Goal: Task Accomplishment & Management: Manage account settings

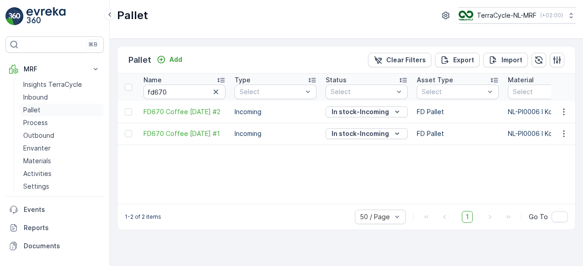
click at [30, 112] on p "Pallet" at bounding box center [31, 110] width 17 height 9
click at [177, 60] on p "Add" at bounding box center [175, 59] width 13 height 9
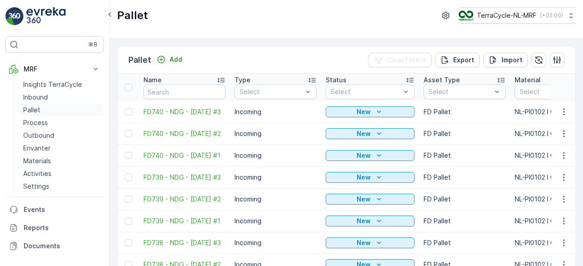
click at [38, 110] on p "Pallet" at bounding box center [31, 110] width 17 height 9
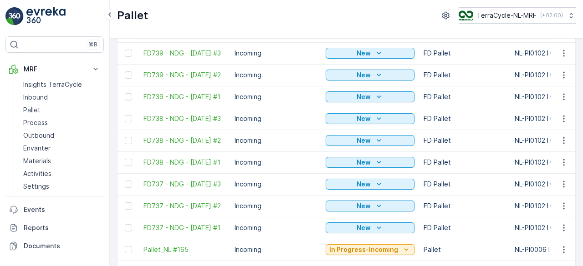
scroll to position [125, 0]
click at [282, 175] on td "Incoming" at bounding box center [275, 184] width 91 height 22
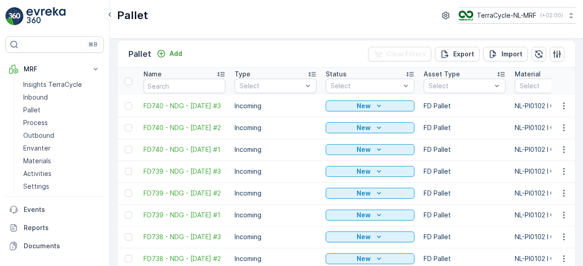
scroll to position [0, 0]
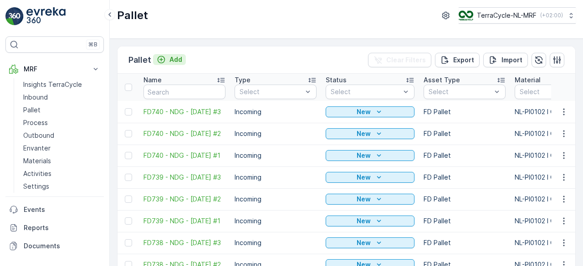
click at [178, 58] on p "Add" at bounding box center [175, 59] width 13 height 9
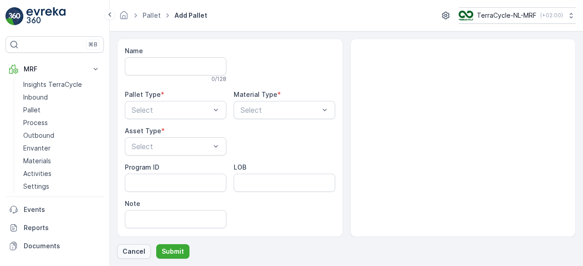
click at [136, 252] on p "Cancel" at bounding box center [134, 251] width 23 height 9
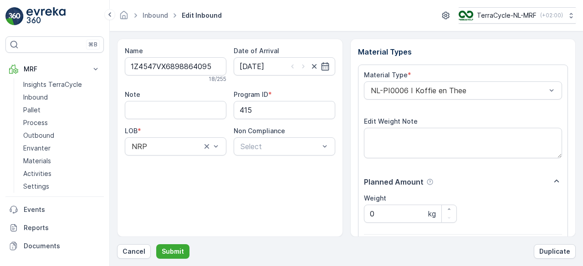
scroll to position [142, 0]
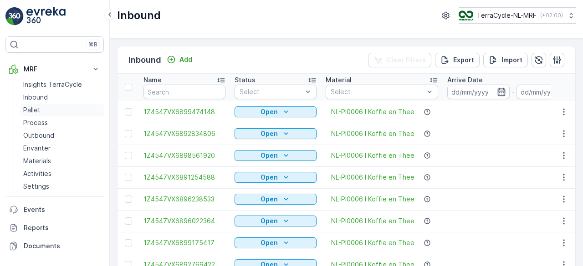
click at [36, 108] on p "Pallet" at bounding box center [31, 110] width 17 height 9
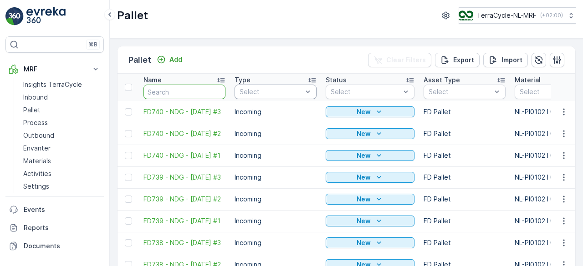
click at [206, 92] on input "text" at bounding box center [184, 92] width 82 height 15
type input "1"
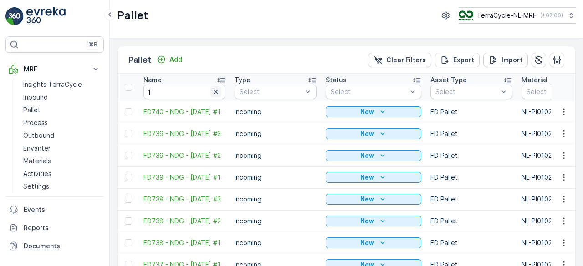
click at [217, 92] on icon "button" at bounding box center [215, 91] width 9 height 9
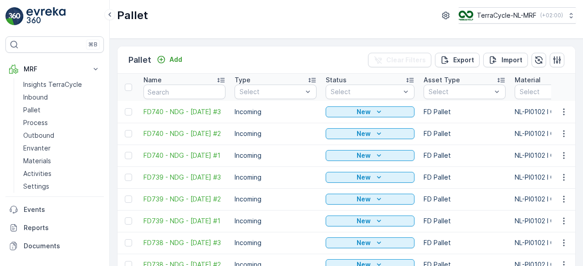
click at [222, 78] on icon at bounding box center [220, 80] width 7 height 5
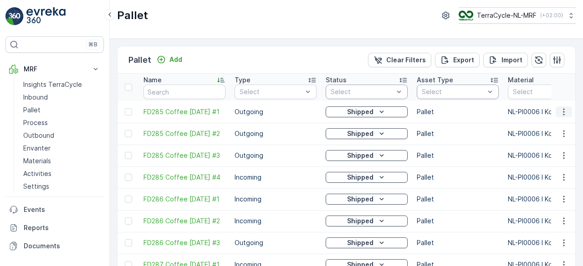
click at [563, 112] on icon "button" at bounding box center [563, 111] width 1 height 7
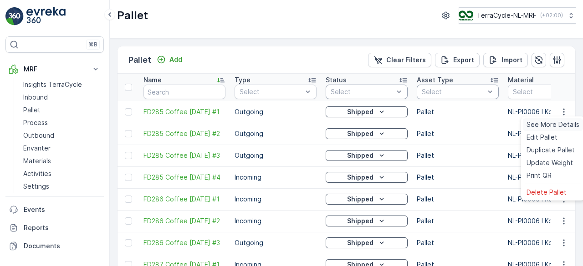
click at [556, 125] on span "See More Details" at bounding box center [553, 124] width 53 height 9
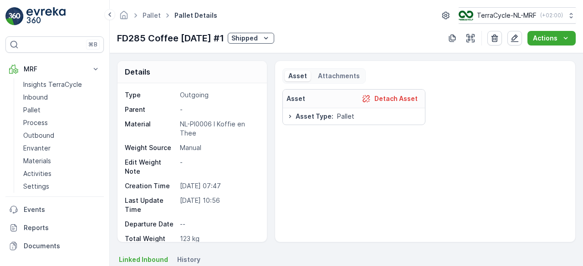
click at [271, 38] on icon "Shipped" at bounding box center [265, 38] width 9 height 9
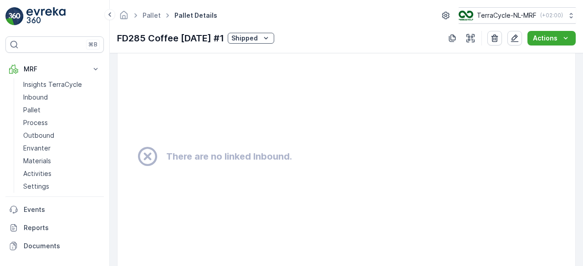
scroll to position [601, 0]
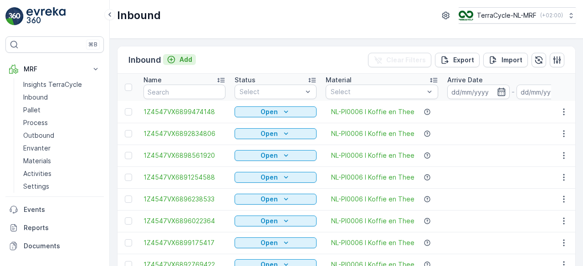
click at [189, 61] on p "Add" at bounding box center [185, 59] width 13 height 9
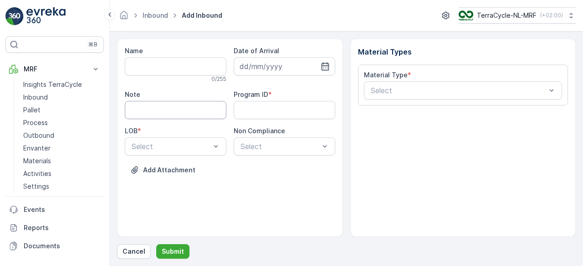
click at [206, 112] on input "Note" at bounding box center [176, 110] width 102 height 18
click at [215, 110] on input "Note" at bounding box center [176, 110] width 102 height 18
click at [202, 62] on input "Name" at bounding box center [176, 66] width 102 height 18
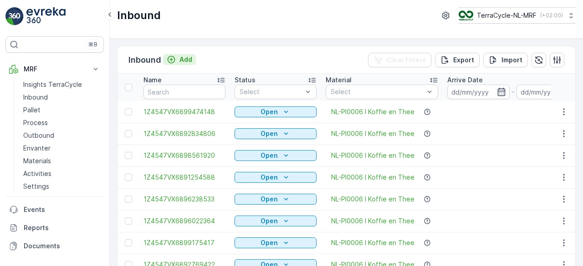
click at [186, 60] on p "Add" at bounding box center [185, 59] width 13 height 9
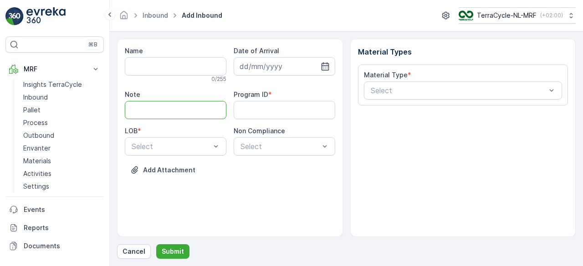
click at [219, 110] on input "Note" at bounding box center [176, 110] width 102 height 18
click at [317, 107] on ID "Program ID" at bounding box center [285, 110] width 102 height 18
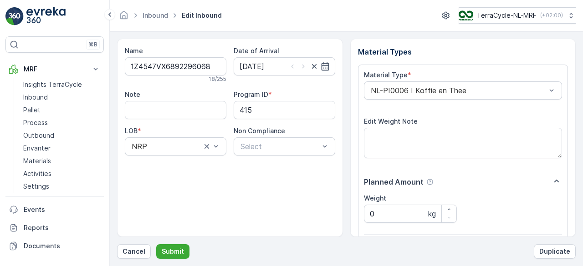
scroll to position [142, 0]
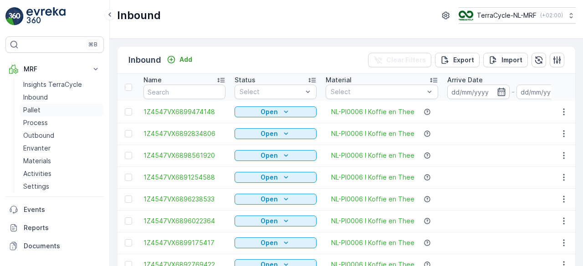
click at [30, 108] on p "Pallet" at bounding box center [31, 110] width 17 height 9
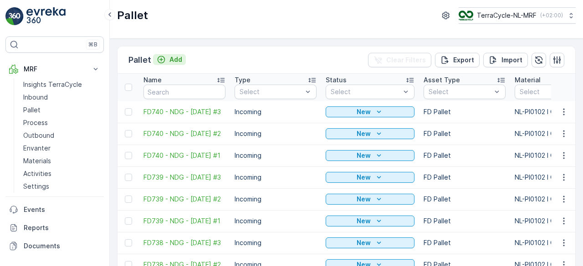
click at [178, 60] on p "Add" at bounding box center [175, 59] width 13 height 9
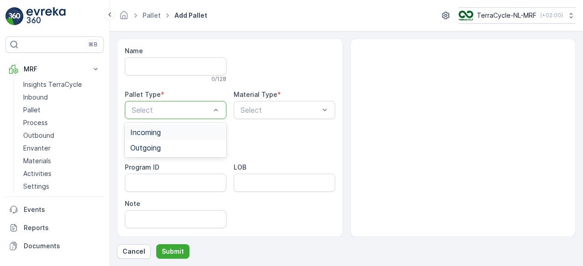
click at [204, 132] on div "Incoming" at bounding box center [175, 132] width 91 height 8
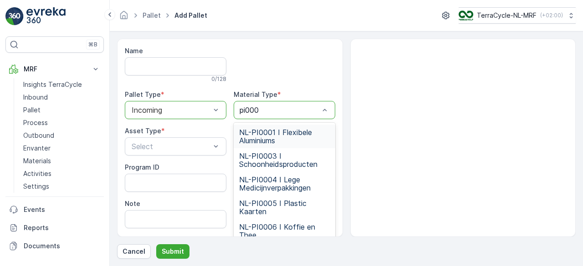
type input "pi0006"
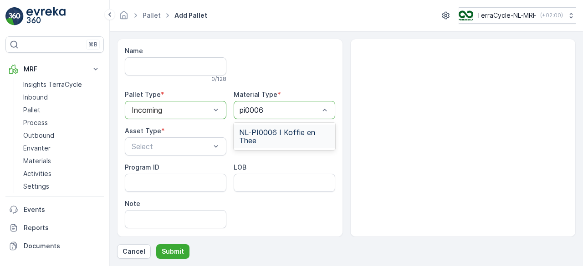
click at [295, 140] on span "NL-PI0006 I Koffie en Thee" at bounding box center [284, 136] width 91 height 16
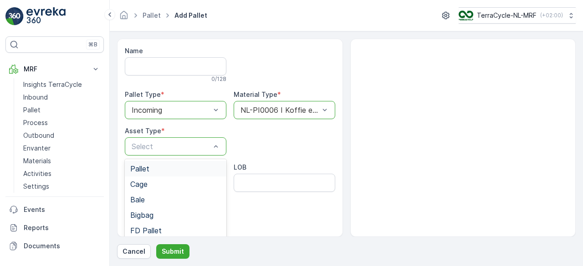
click at [175, 174] on div "Pallet" at bounding box center [176, 168] width 102 height 15
click at [184, 186] on ID "Program ID" at bounding box center [176, 183] width 102 height 18
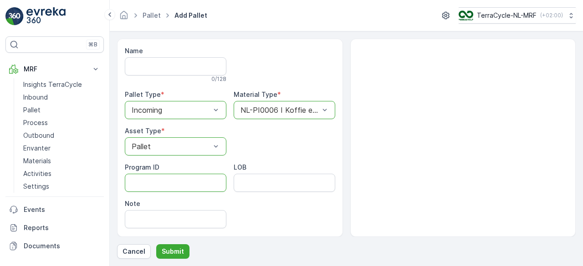
click at [179, 183] on ID "Program ID" at bounding box center [176, 183] width 102 height 18
type ID "140"
click at [176, 250] on p "Submit" at bounding box center [173, 251] width 22 height 9
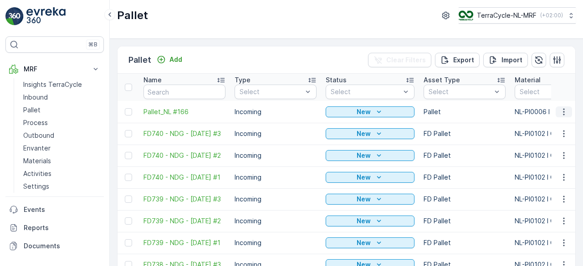
click at [563, 113] on icon "button" at bounding box center [563, 111] width 1 height 7
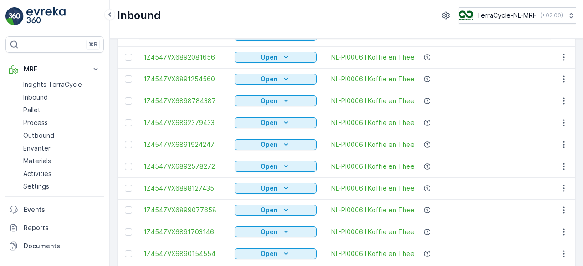
scroll to position [638, 0]
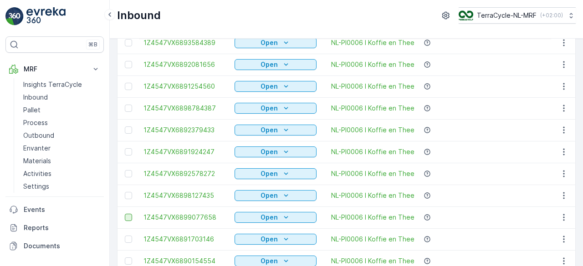
click at [128, 218] on div at bounding box center [128, 217] width 7 height 7
click at [125, 214] on input "checkbox" at bounding box center [125, 214] width 0 height 0
click at [128, 218] on icon at bounding box center [128, 218] width 6 height 6
click at [125, 214] on input "checkbox" at bounding box center [125, 214] width 0 height 0
click at [285, 219] on icon "Open" at bounding box center [286, 217] width 9 height 9
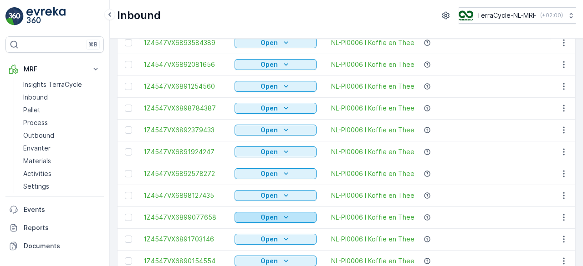
click at [285, 219] on icon "Open" at bounding box center [286, 217] width 9 height 9
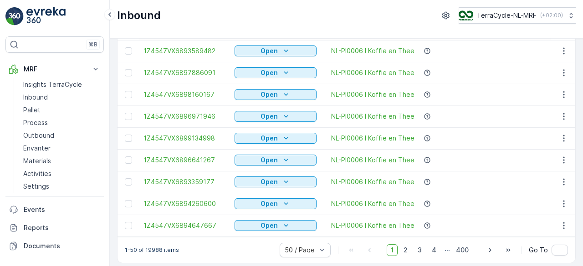
scroll to position [965, 0]
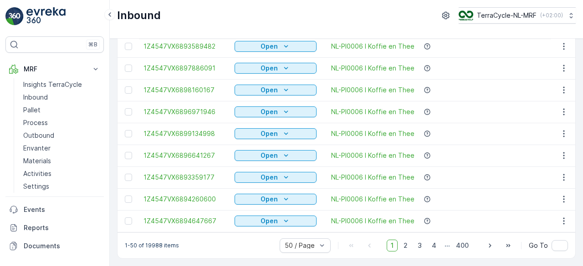
click at [396, 248] on span "1" at bounding box center [392, 246] width 11 height 12
click at [408, 245] on span "2" at bounding box center [405, 246] width 12 height 12
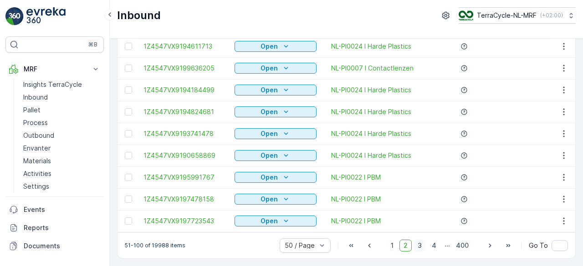
click at [421, 245] on span "3" at bounding box center [420, 246] width 12 height 12
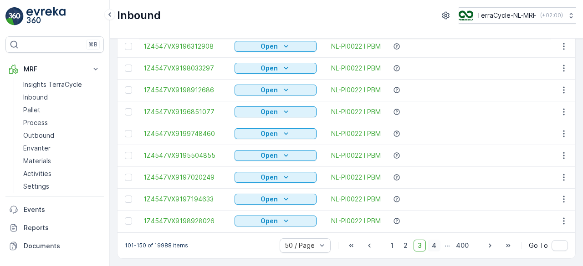
click at [433, 248] on span "4" at bounding box center [434, 246] width 13 height 12
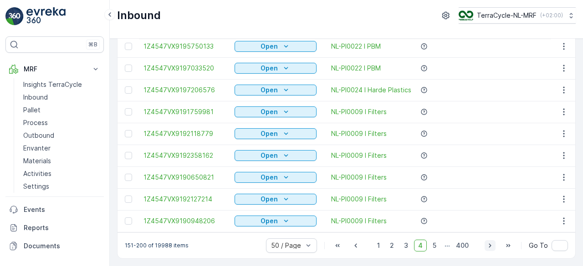
click at [491, 247] on icon "button" at bounding box center [490, 245] width 9 height 9
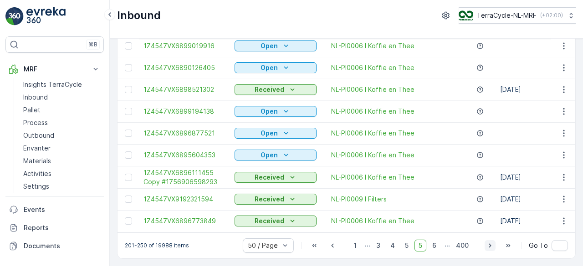
click at [491, 247] on icon "button" at bounding box center [490, 245] width 9 height 9
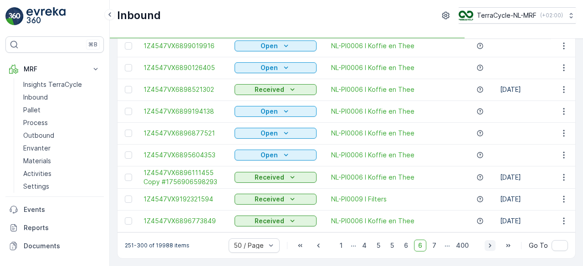
click at [491, 247] on icon "button" at bounding box center [490, 245] width 9 height 9
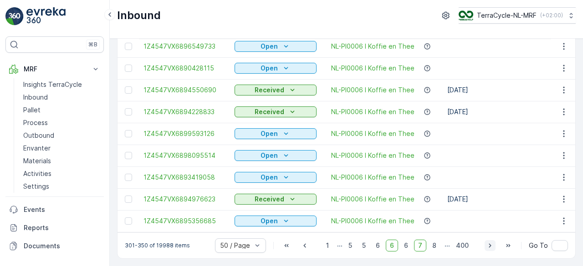
click at [491, 247] on icon "button" at bounding box center [490, 245] width 9 height 9
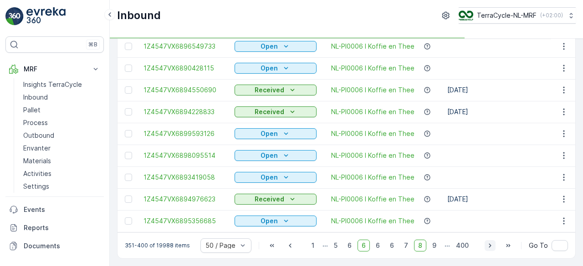
click at [491, 247] on icon "button" at bounding box center [490, 245] width 9 height 9
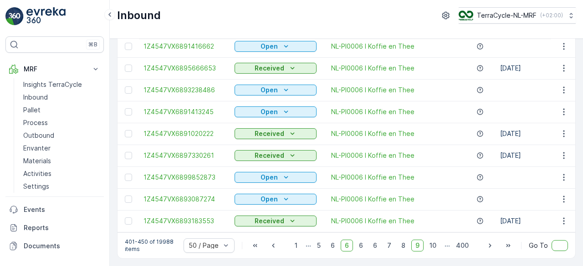
click at [558, 245] on input "text" at bounding box center [560, 246] width 16 height 11
type input "1"
click at [571, 15] on icon at bounding box center [570, 15] width 9 height 9
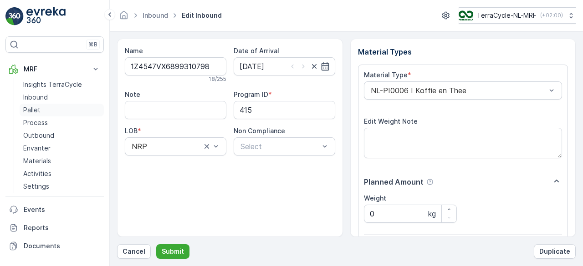
scroll to position [142, 0]
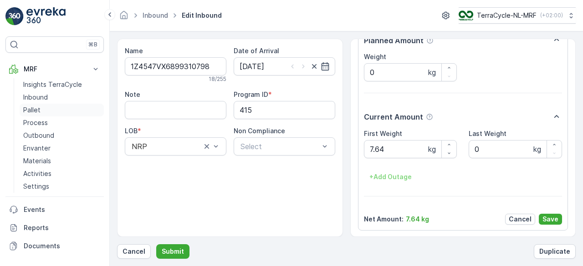
click at [37, 110] on p "Pallet" at bounding box center [31, 110] width 17 height 9
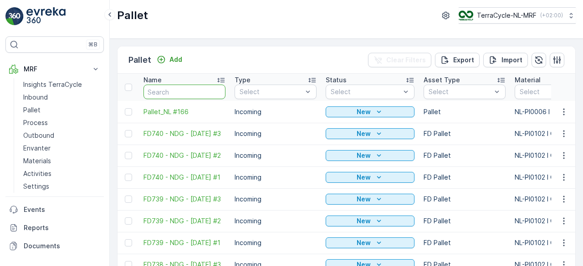
click at [195, 88] on input "text" at bounding box center [184, 92] width 82 height 15
type input "1"
click at [217, 95] on icon "button" at bounding box center [215, 91] width 9 height 9
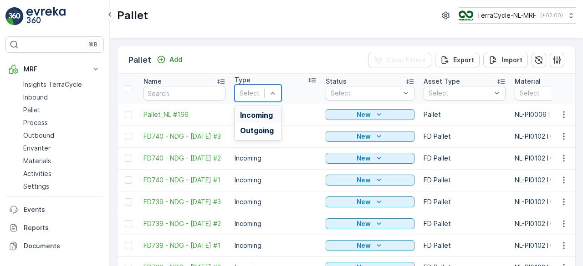
click at [276, 113] on div "Incoming" at bounding box center [258, 115] width 36 height 8
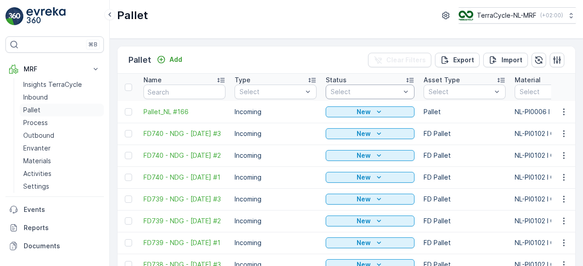
click at [35, 110] on p "Pallet" at bounding box center [31, 110] width 17 height 9
click at [64, 84] on p "Insights TerraCycle" at bounding box center [52, 84] width 59 height 9
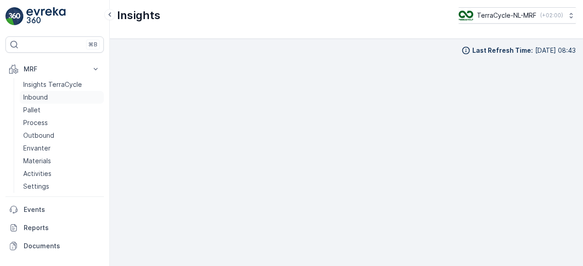
click at [45, 97] on p "Inbound" at bounding box center [35, 97] width 25 height 9
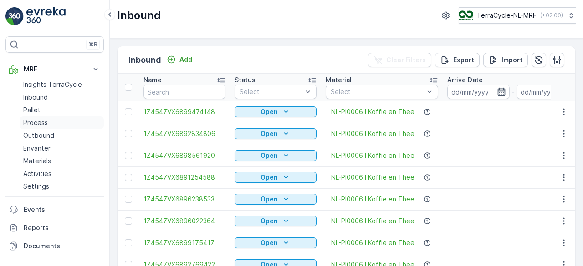
click at [41, 120] on p "Process" at bounding box center [35, 122] width 25 height 9
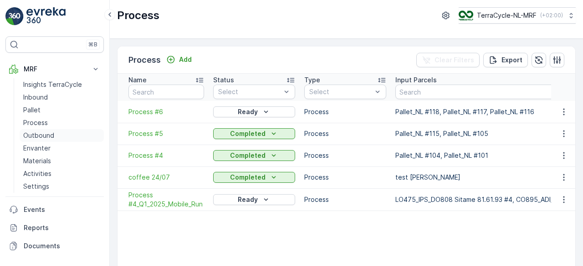
click at [41, 136] on p "Outbound" at bounding box center [38, 135] width 31 height 9
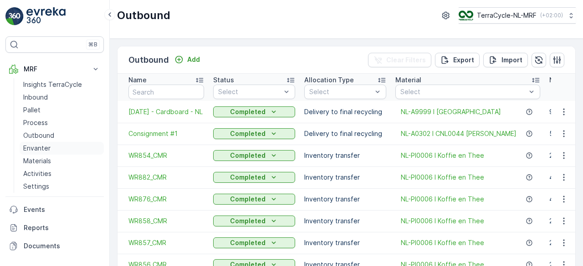
click at [42, 146] on p "Envanter" at bounding box center [36, 148] width 27 height 9
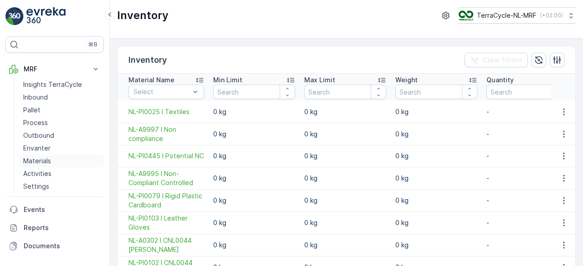
click at [44, 160] on p "Materials" at bounding box center [37, 161] width 28 height 9
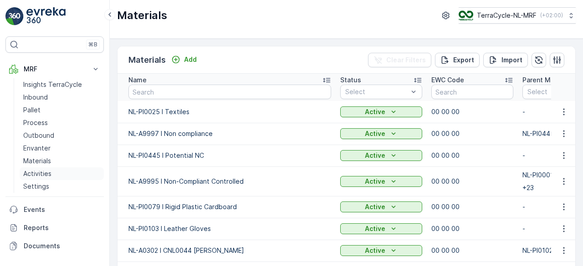
click at [44, 177] on p "Activities" at bounding box center [37, 173] width 28 height 9
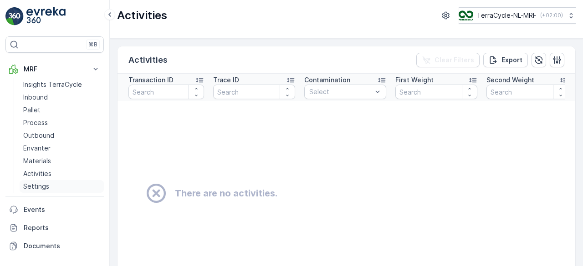
click at [43, 186] on p "Settings" at bounding box center [36, 186] width 26 height 9
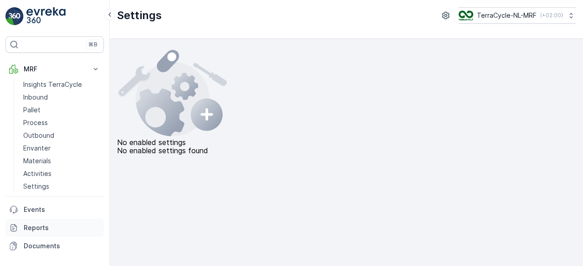
click at [37, 228] on p "Reports" at bounding box center [62, 228] width 77 height 9
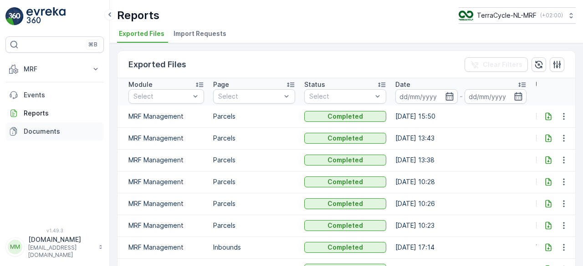
click at [31, 134] on p "Documents" at bounding box center [62, 131] width 77 height 9
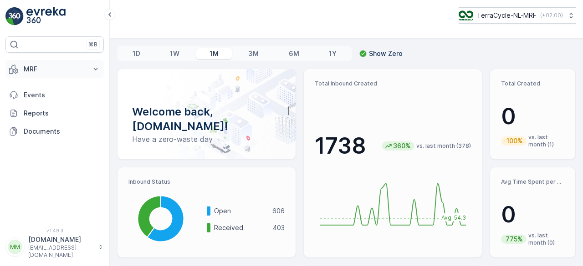
click at [94, 69] on icon at bounding box center [95, 69] width 9 height 9
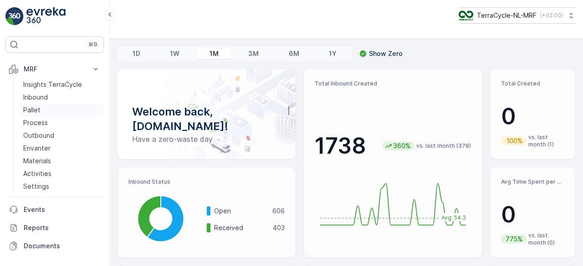
click at [32, 108] on p "Pallet" at bounding box center [31, 110] width 17 height 9
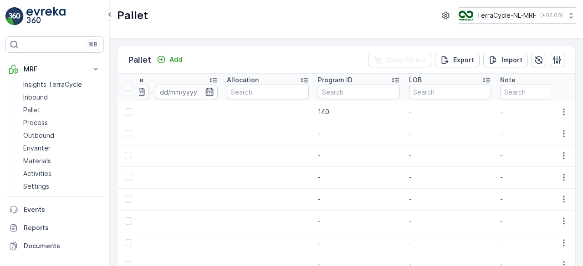
scroll to position [0, 1210]
click at [561, 113] on icon "button" at bounding box center [563, 112] width 9 height 9
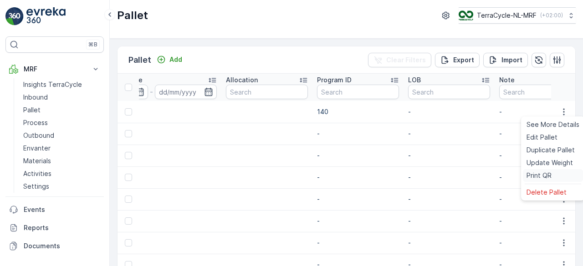
click at [541, 174] on span "Print QR" at bounding box center [539, 175] width 25 height 9
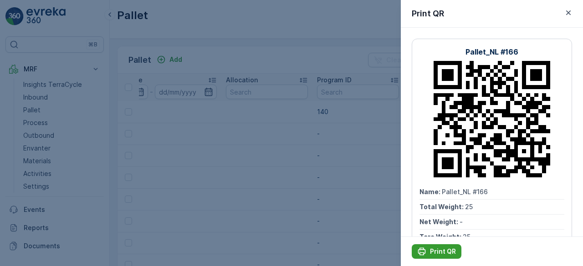
click at [445, 251] on p "Print QR" at bounding box center [443, 251] width 26 height 9
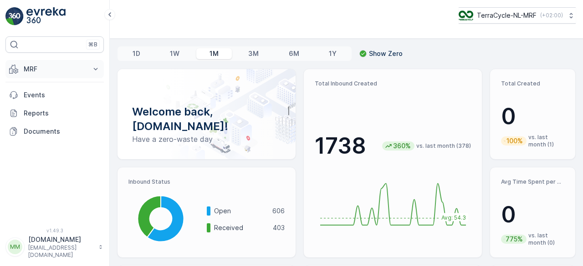
click at [98, 70] on icon at bounding box center [95, 69] width 9 height 9
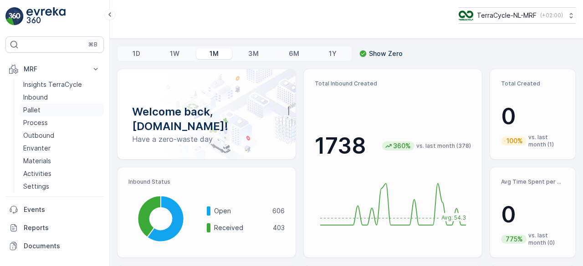
click at [39, 109] on p "Pallet" at bounding box center [31, 110] width 17 height 9
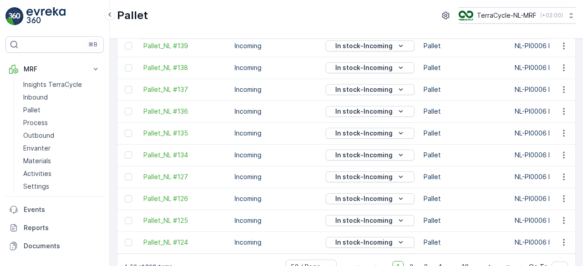
scroll to position [969, 0]
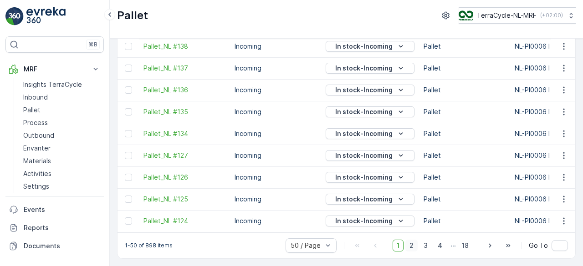
click at [411, 245] on span "2" at bounding box center [411, 246] width 12 height 12
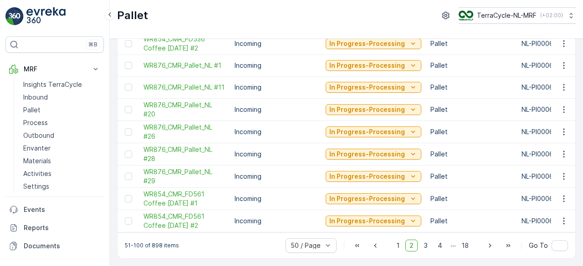
scroll to position [0, 1]
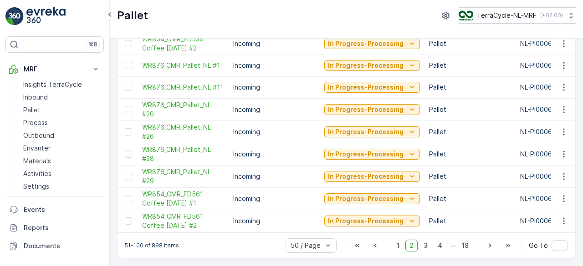
click at [392, 159] on td "In Progress-Processing" at bounding box center [372, 154] width 105 height 22
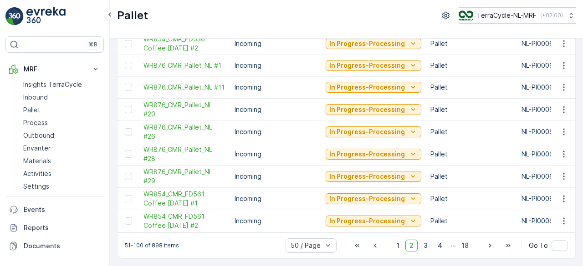
click at [424, 245] on span "3" at bounding box center [426, 246] width 12 height 12
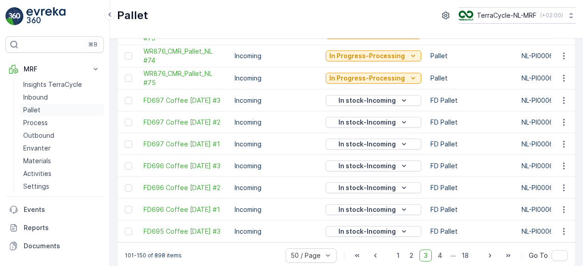
click at [29, 110] on p "Pallet" at bounding box center [31, 110] width 17 height 9
click at [110, 16] on icon at bounding box center [109, 14] width 3 height 5
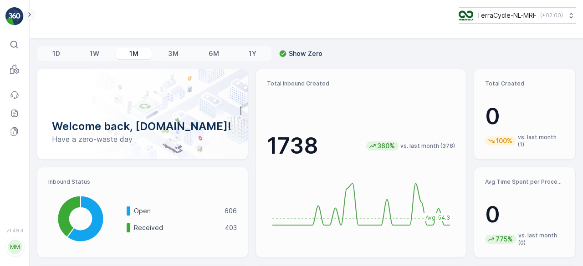
click at [31, 13] on icon at bounding box center [30, 14] width 10 height 11
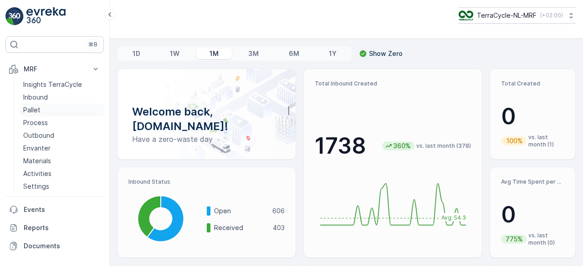
click at [33, 109] on p "Pallet" at bounding box center [31, 110] width 17 height 9
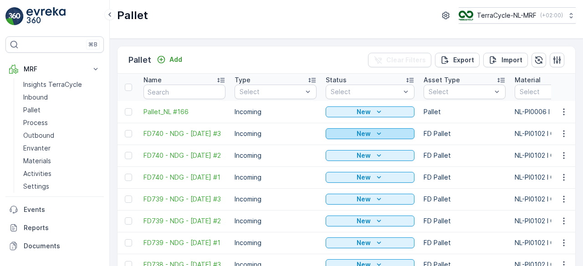
click at [379, 132] on icon "New" at bounding box center [378, 133] width 9 height 9
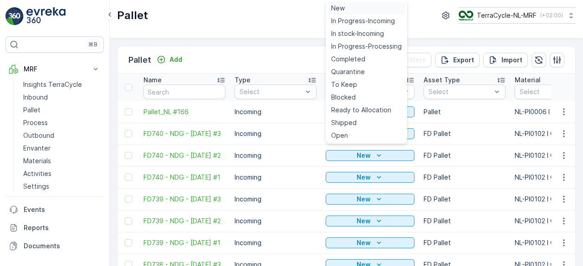
click at [336, 5] on span "New" at bounding box center [338, 8] width 14 height 9
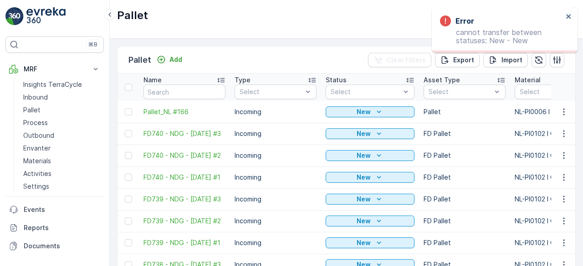
click at [572, 17] on div "Error cannot transfer between statuses: New - New" at bounding box center [505, 30] width 146 height 46
click at [567, 16] on icon "close" at bounding box center [569, 16] width 6 height 7
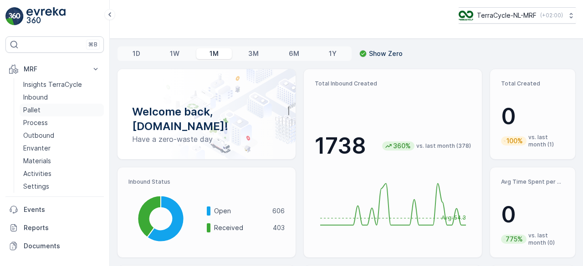
click at [34, 113] on p "Pallet" at bounding box center [31, 110] width 17 height 9
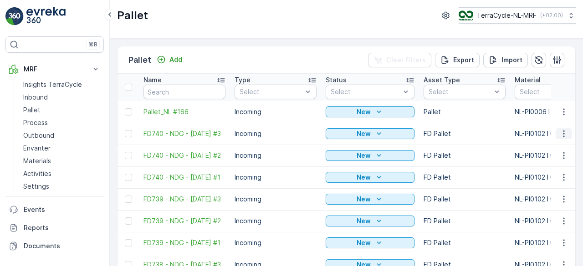
click at [561, 132] on icon "button" at bounding box center [563, 133] width 9 height 9
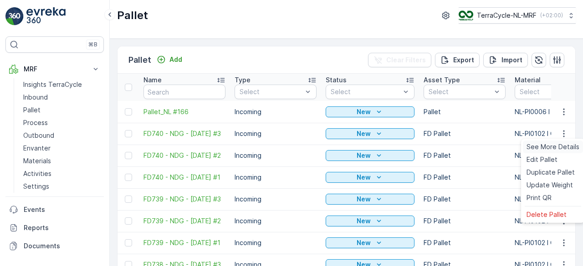
click at [557, 145] on span "See More Details" at bounding box center [553, 147] width 53 height 9
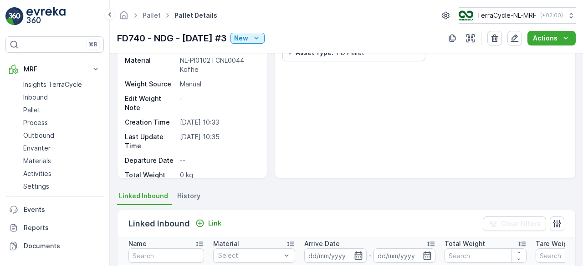
scroll to position [56, 0]
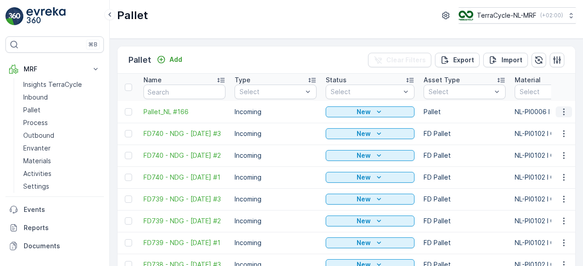
click at [563, 113] on icon "button" at bounding box center [563, 112] width 9 height 9
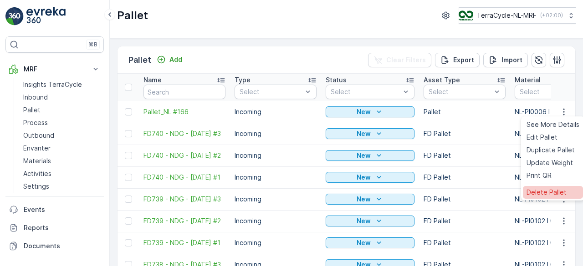
click at [548, 191] on span "Delete Pallet" at bounding box center [547, 192] width 40 height 9
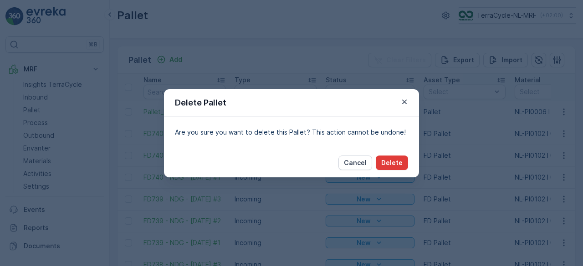
click at [399, 164] on p "Delete" at bounding box center [391, 163] width 21 height 9
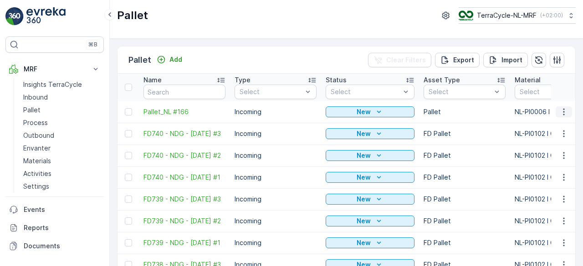
click at [562, 112] on icon "button" at bounding box center [563, 112] width 9 height 9
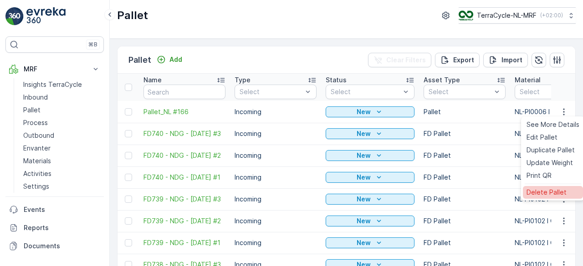
click at [555, 189] on span "Delete Pallet" at bounding box center [547, 192] width 40 height 9
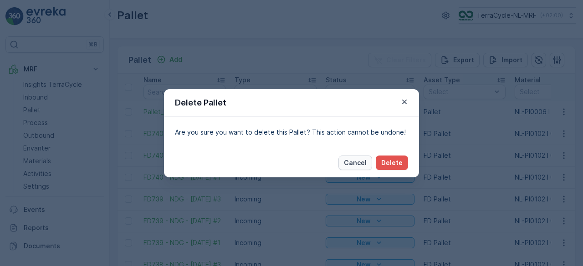
click at [366, 161] on p "Cancel" at bounding box center [355, 163] width 23 height 9
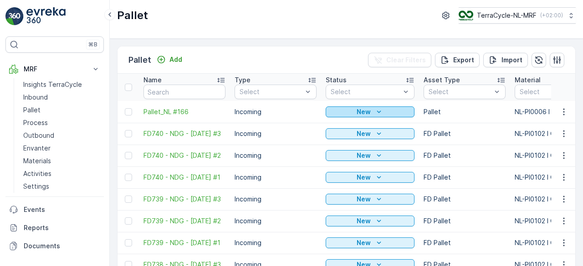
click at [375, 112] on icon "New" at bounding box center [378, 112] width 9 height 9
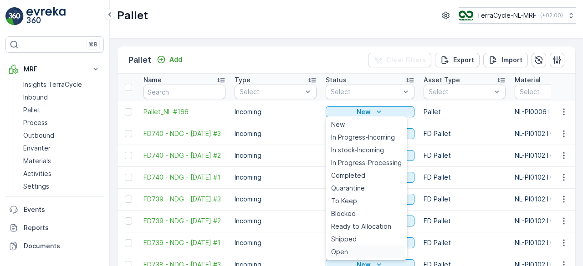
click at [354, 251] on div "Open" at bounding box center [367, 252] width 78 height 13
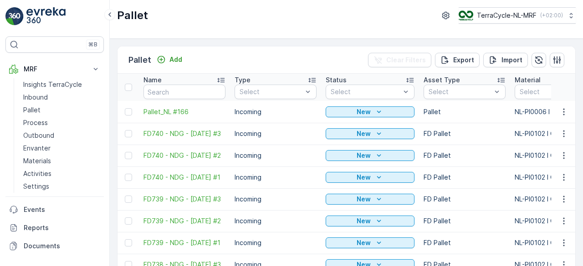
click at [259, 113] on td "Incoming" at bounding box center [275, 112] width 91 height 22
click at [169, 109] on span "Pallet_NL #166" at bounding box center [184, 112] width 82 height 9
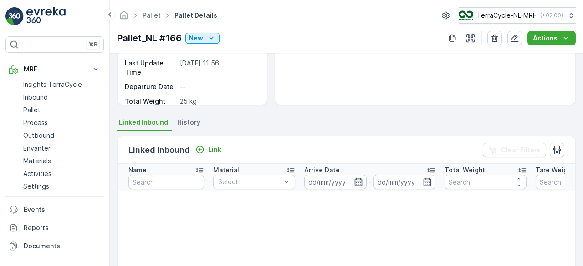
scroll to position [137, 0]
click at [554, 154] on button "button" at bounding box center [557, 150] width 15 height 15
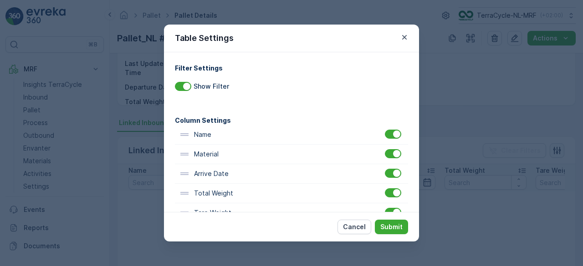
click at [554, 154] on div "Table Settings Filter Settings Show Filter Column Settings Name Material Arrive…" at bounding box center [291, 133] width 583 height 266
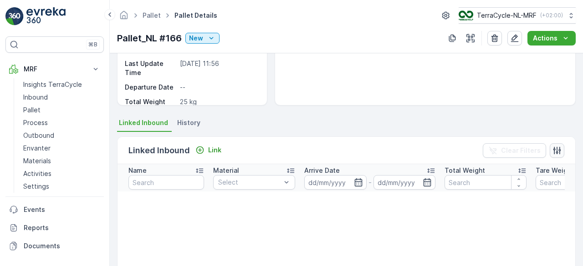
click at [554, 154] on button "button" at bounding box center [557, 150] width 15 height 15
click at [497, 37] on icon "button" at bounding box center [495, 39] width 7 height 8
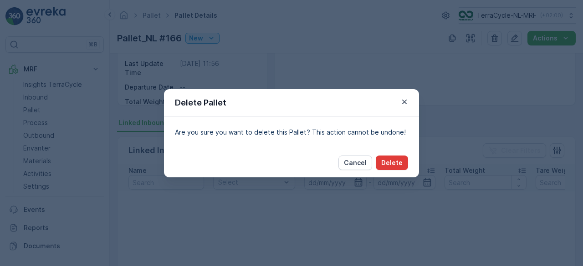
click at [389, 164] on p "Delete" at bounding box center [391, 163] width 21 height 9
click at [404, 102] on icon "button" at bounding box center [404, 101] width 9 height 9
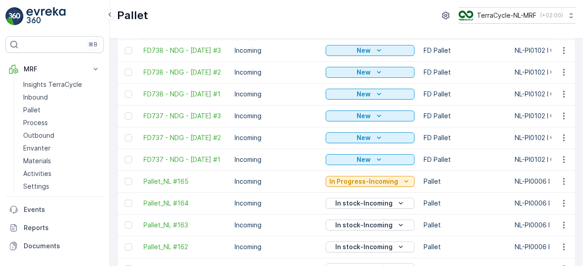
scroll to position [215, 0]
click at [164, 186] on span "Pallet_NL #165" at bounding box center [184, 181] width 82 height 9
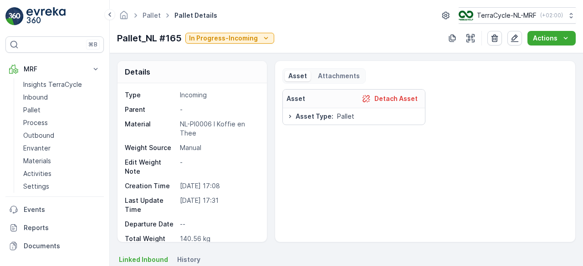
click at [151, 259] on span "Linked Inbound" at bounding box center [143, 260] width 49 height 9
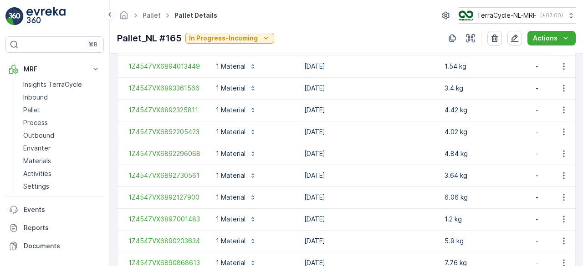
scroll to position [760, 0]
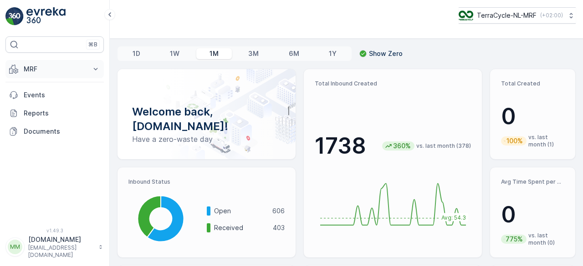
click at [97, 70] on icon at bounding box center [95, 69] width 9 height 9
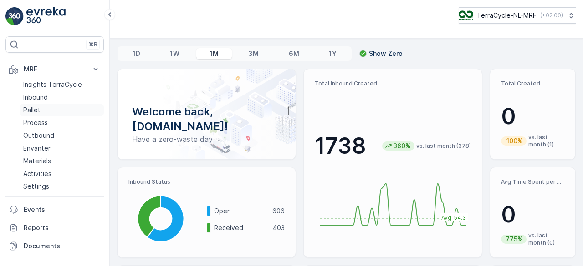
click at [39, 113] on p "Pallet" at bounding box center [31, 110] width 17 height 9
click at [29, 84] on p "Insights TerraCycle" at bounding box center [52, 84] width 59 height 9
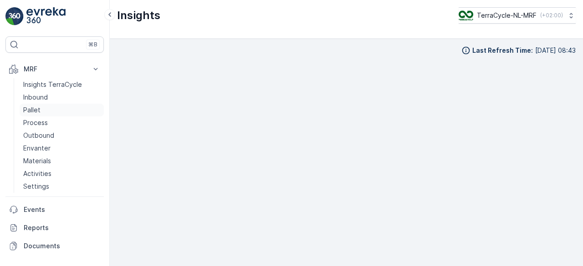
click at [34, 108] on p "Pallet" at bounding box center [31, 110] width 17 height 9
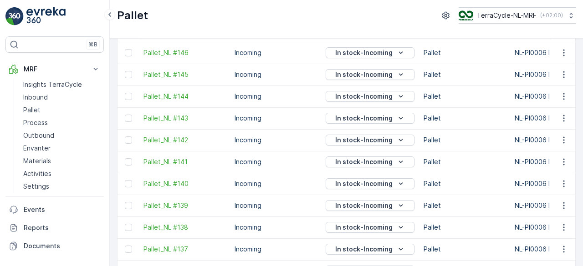
scroll to position [781, 0]
click at [565, 187] on icon "button" at bounding box center [563, 183] width 9 height 9
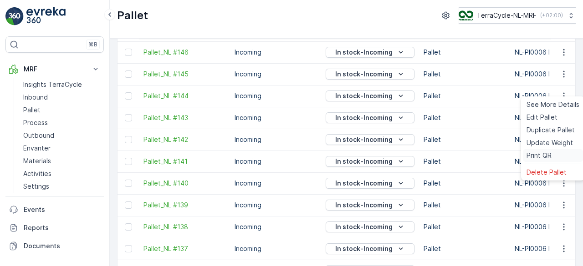
click at [546, 156] on span "Print QR" at bounding box center [539, 155] width 25 height 9
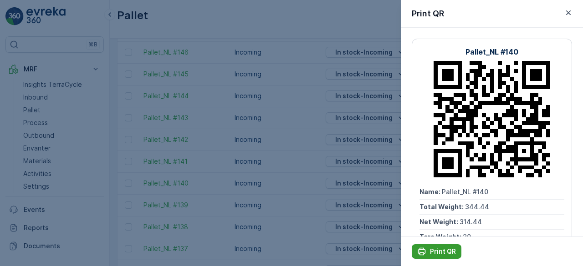
click at [436, 254] on p "Print QR" at bounding box center [443, 251] width 26 height 9
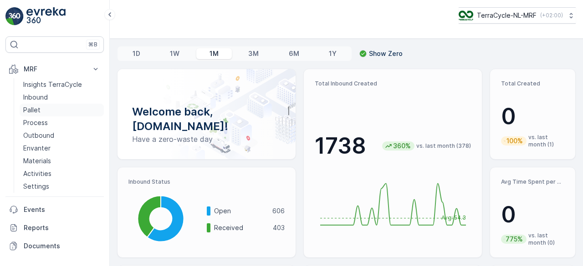
drag, startPoint x: 308, startPoint y: 9, endPoint x: 35, endPoint y: 106, distance: 289.9
click at [35, 106] on p "Pallet" at bounding box center [31, 110] width 17 height 9
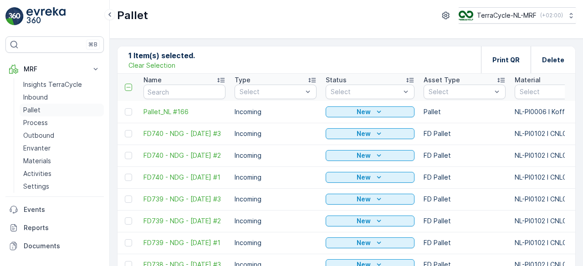
click at [36, 110] on p "Pallet" at bounding box center [31, 110] width 17 height 9
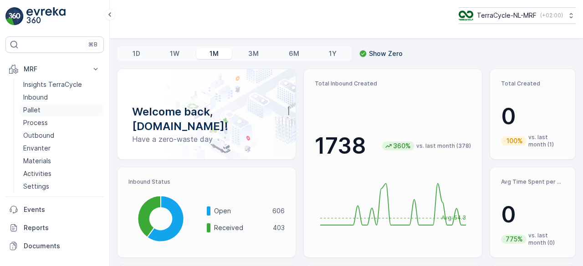
click at [35, 112] on p "Pallet" at bounding box center [31, 110] width 17 height 9
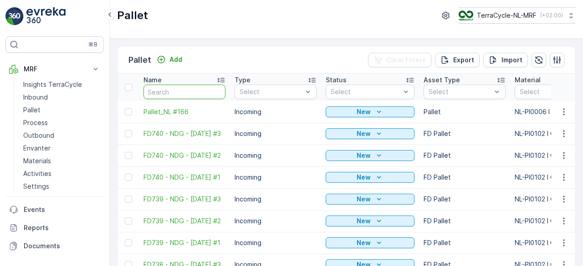
click at [189, 89] on input "text" at bounding box center [184, 92] width 82 height 15
click at [32, 115] on link "Pallet" at bounding box center [62, 110] width 84 height 13
click at [171, 92] on input "text" at bounding box center [184, 92] width 82 height 15
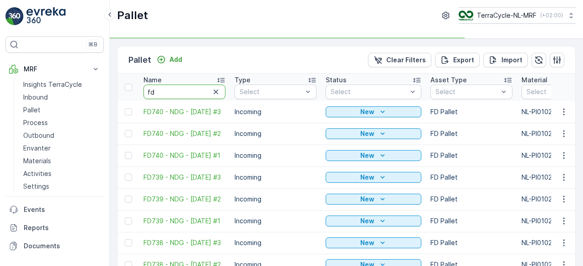
click at [171, 92] on input "fd" at bounding box center [184, 92] width 82 height 15
click at [166, 85] on input "fd6" at bounding box center [184, 92] width 82 height 15
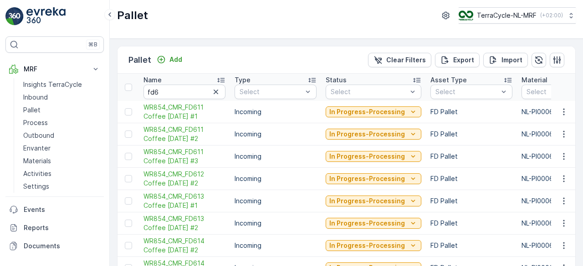
click at [161, 83] on div "Name" at bounding box center [184, 80] width 82 height 9
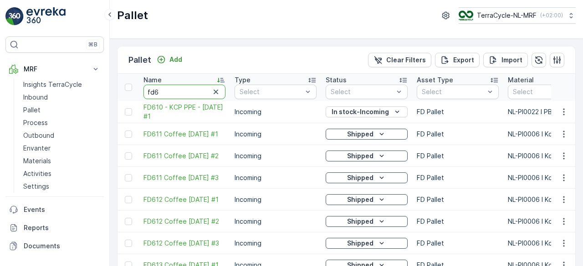
click at [168, 92] on input "fd6" at bounding box center [184, 92] width 82 height 15
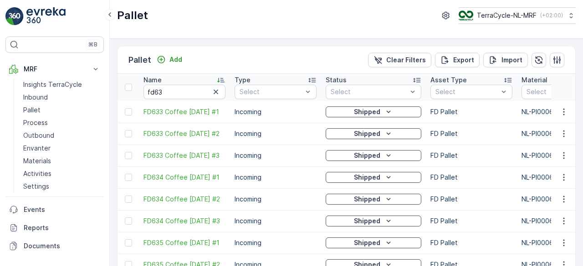
click at [166, 104] on td "FD633 Coffee 03.04.25 #1" at bounding box center [184, 112] width 91 height 22
click at [170, 92] on input "fd63" at bounding box center [184, 92] width 82 height 15
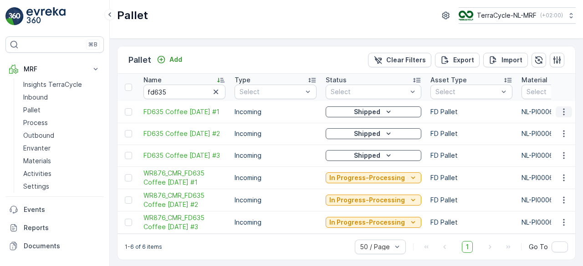
click at [564, 109] on icon "button" at bounding box center [563, 112] width 9 height 9
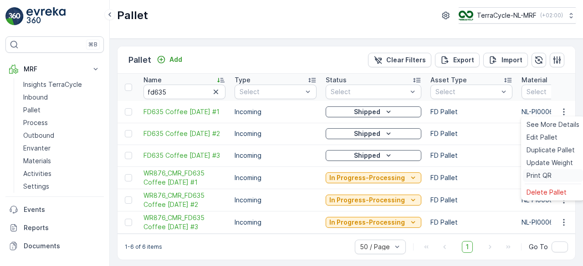
click at [530, 176] on span "Print QR" at bounding box center [539, 175] width 25 height 9
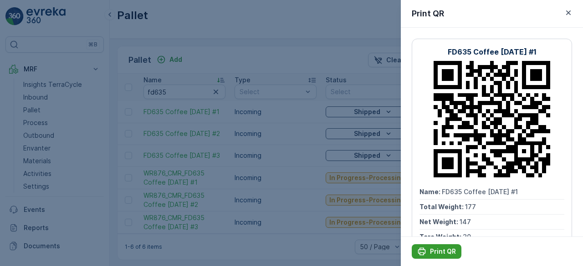
click at [429, 249] on div "Print QR" at bounding box center [436, 251] width 39 height 9
click at [282, 114] on div at bounding box center [291, 133] width 583 height 266
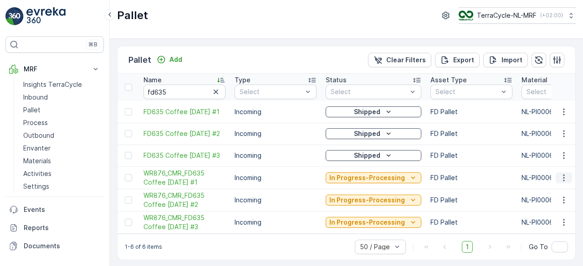
click at [562, 175] on icon "button" at bounding box center [563, 178] width 9 height 9
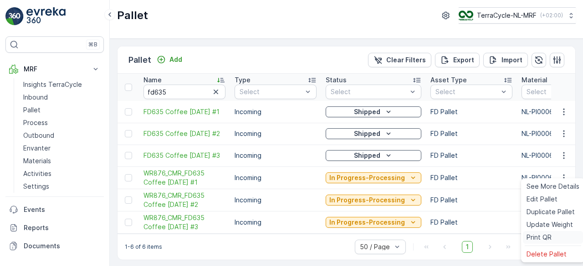
click at [548, 237] on span "Print QR" at bounding box center [539, 237] width 25 height 9
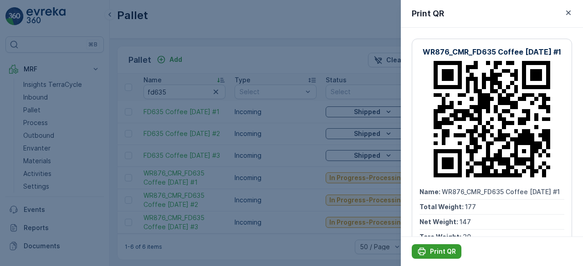
click at [434, 253] on p "Print QR" at bounding box center [443, 251] width 26 height 9
click at [260, 200] on div at bounding box center [291, 133] width 583 height 266
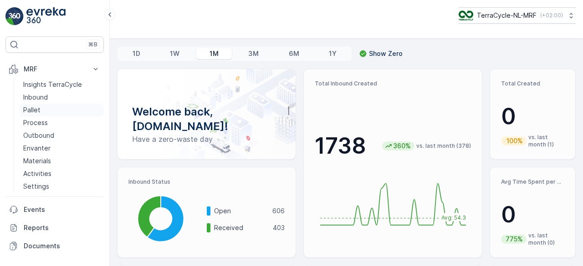
click at [34, 109] on p "Pallet" at bounding box center [31, 110] width 17 height 9
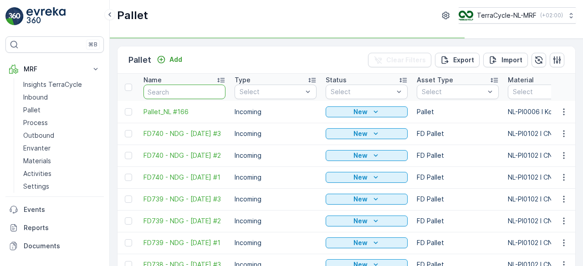
click at [167, 90] on input "text" at bounding box center [184, 92] width 82 height 15
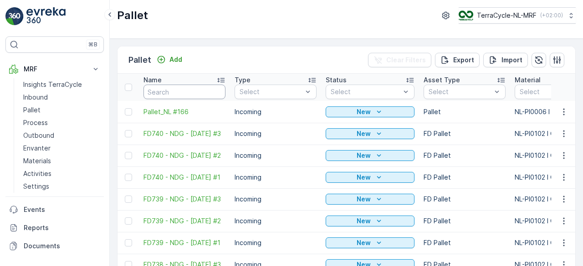
click at [167, 90] on input "text" at bounding box center [184, 92] width 82 height 15
type input "fd"
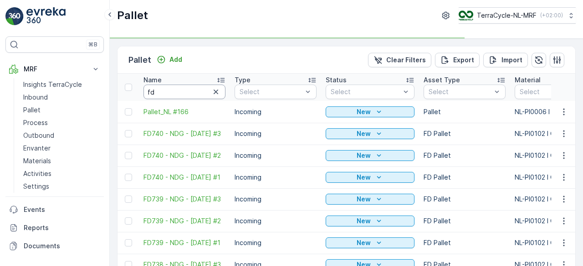
click at [167, 90] on input "fd" at bounding box center [184, 92] width 82 height 15
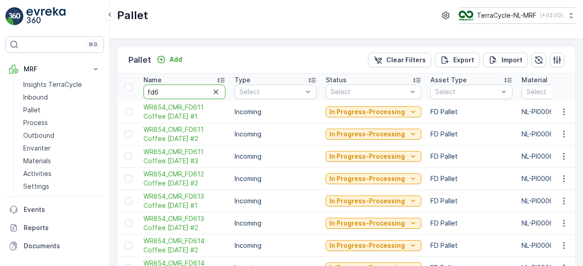
click at [167, 90] on input "fd6" at bounding box center [184, 92] width 82 height 15
click at [167, 90] on input "fd63" at bounding box center [184, 92] width 82 height 15
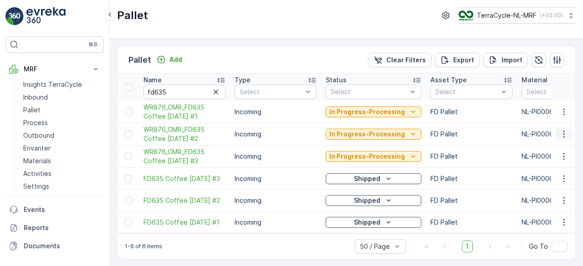
click at [560, 134] on icon "button" at bounding box center [563, 134] width 9 height 9
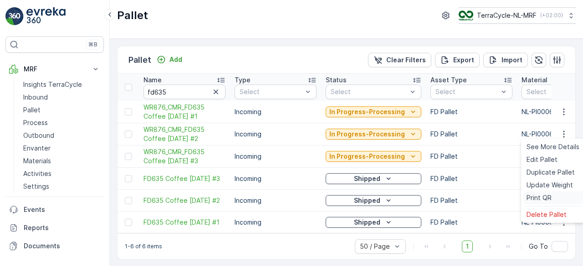
click at [532, 200] on span "Print QR" at bounding box center [539, 198] width 25 height 9
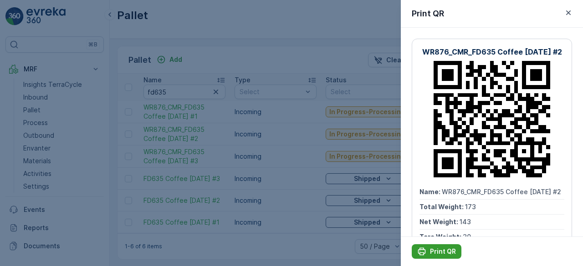
click at [428, 251] on div "Print QR" at bounding box center [436, 251] width 39 height 9
click at [299, 205] on div at bounding box center [291, 133] width 583 height 266
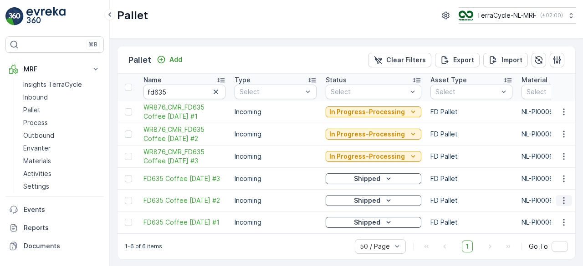
click at [563, 197] on icon "button" at bounding box center [563, 200] width 9 height 9
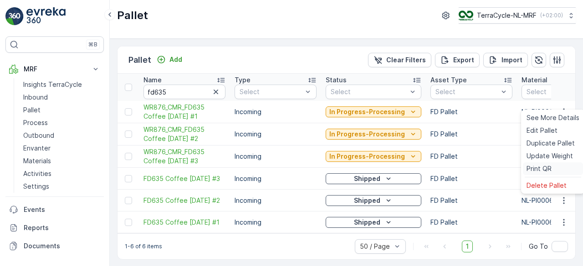
click at [539, 170] on span "Print QR" at bounding box center [539, 168] width 25 height 9
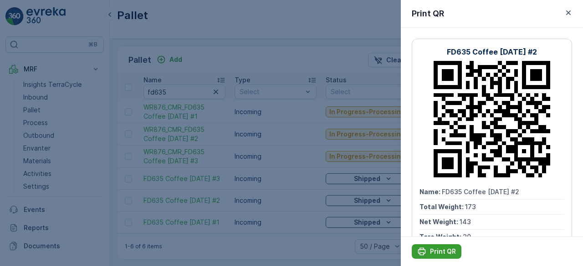
click at [446, 247] on p "Print QR" at bounding box center [443, 251] width 26 height 9
click at [312, 111] on div at bounding box center [291, 133] width 583 height 266
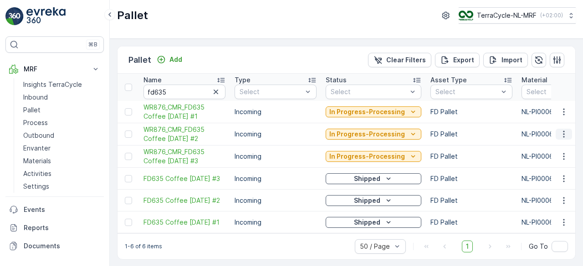
click at [563, 134] on icon "button" at bounding box center [563, 134] width 9 height 9
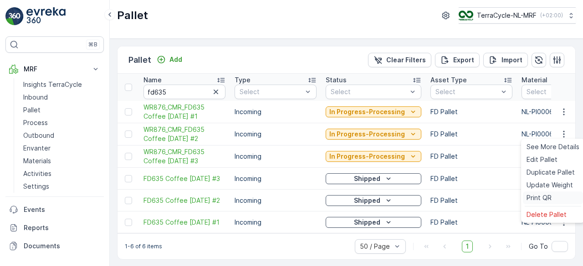
click at [533, 200] on span "Print QR" at bounding box center [539, 198] width 25 height 9
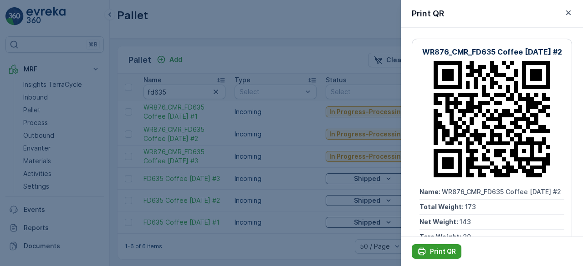
click at [435, 255] on p "Print QR" at bounding box center [443, 251] width 26 height 9
